Goal: Navigation & Orientation: Understand site structure

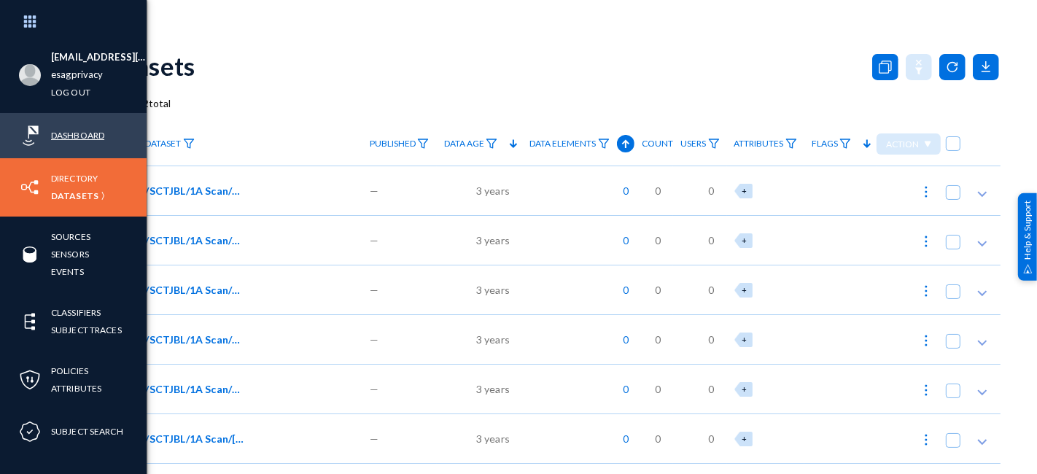
click at [65, 134] on link "Dashboard" at bounding box center [77, 135] width 53 height 17
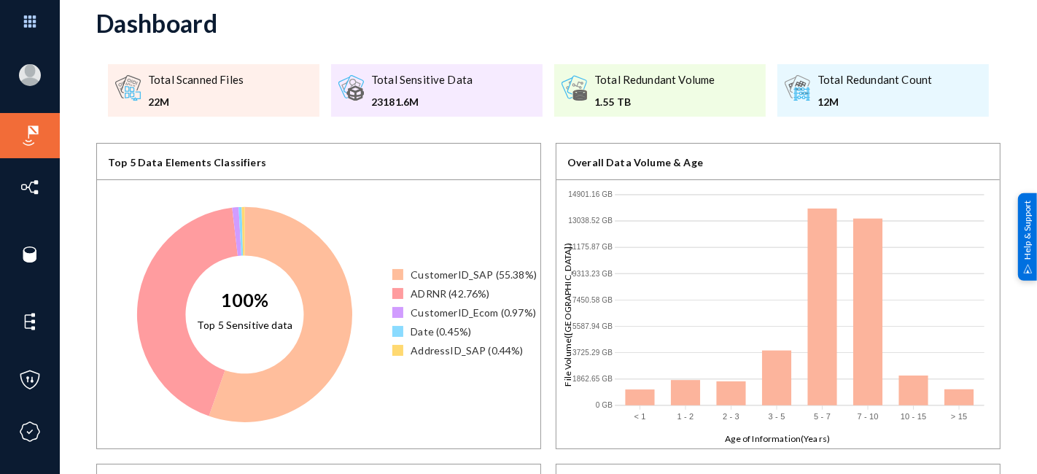
scroll to position [42, 0]
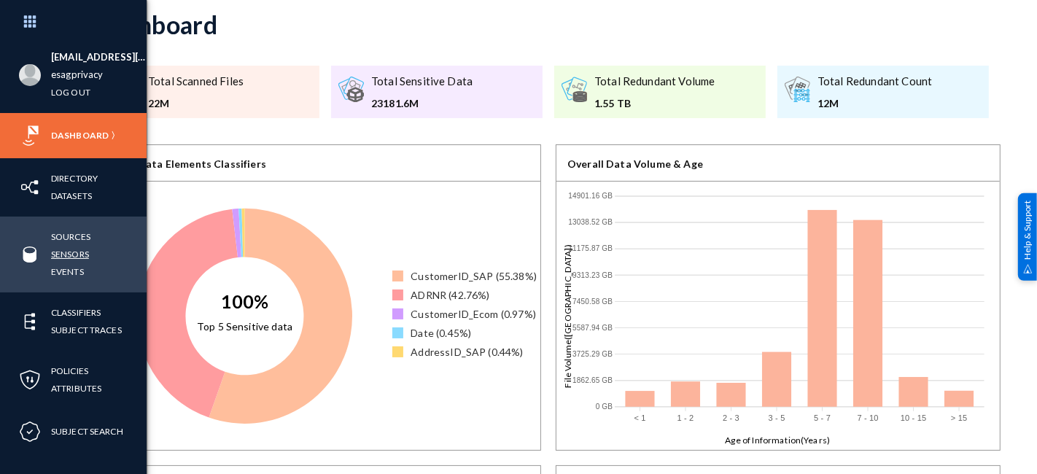
click at [79, 257] on link "Sensors" at bounding box center [70, 254] width 38 height 17
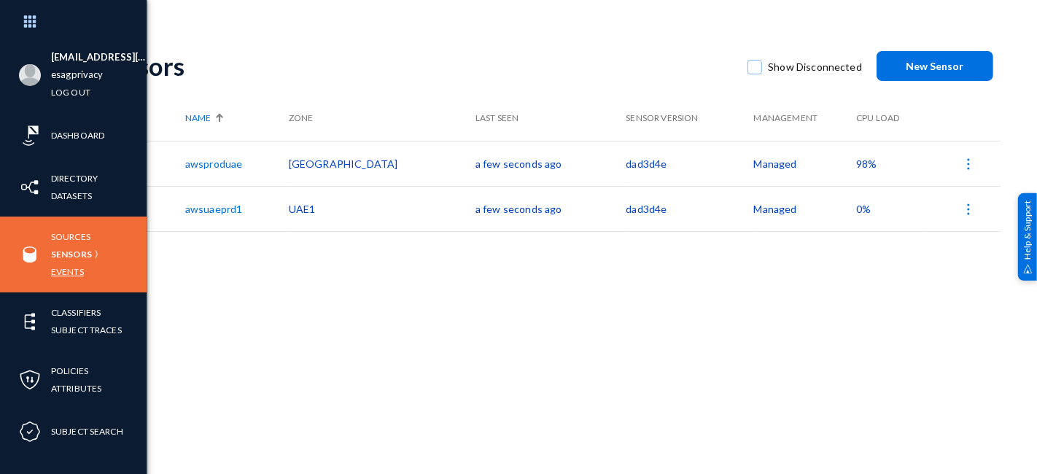
click at [57, 270] on link "Events" at bounding box center [67, 271] width 33 height 17
